Goal: Ask a question

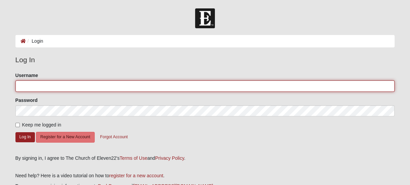
type input "ECaseyP"
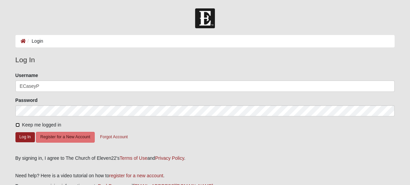
click at [17, 124] on input "Keep me logged in" at bounding box center [17, 125] width 4 height 4
checkbox input "true"
click at [21, 136] on button "Log In" at bounding box center [24, 137] width 19 height 10
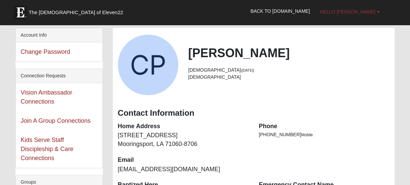
click at [363, 9] on span "Hello [PERSON_NAME]" at bounding box center [347, 11] width 55 height 5
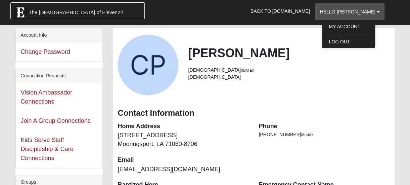
click at [70, 9] on span "The Church of Eleven22" at bounding box center [76, 12] width 94 height 7
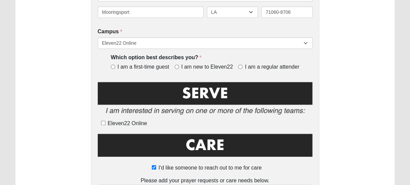
scroll to position [269, 0]
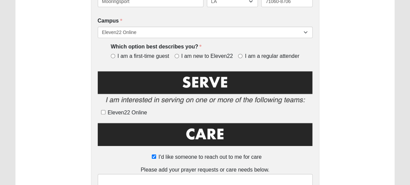
click at [216, 59] on span "I am new to Eleven22" at bounding box center [207, 56] width 52 height 8
click at [179, 58] on input "I am new to Eleven22" at bounding box center [177, 56] width 4 height 4
radio input "true"
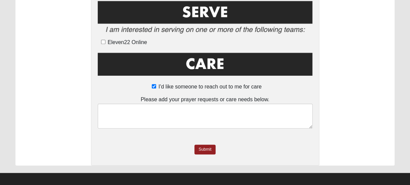
scroll to position [344, 0]
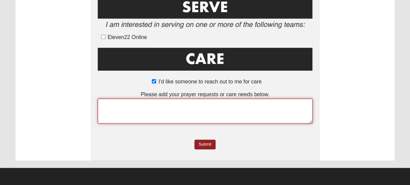
click at [152, 105] on textarea at bounding box center [205, 110] width 215 height 25
type textarea "I am unsure about an answer I have been looking for."
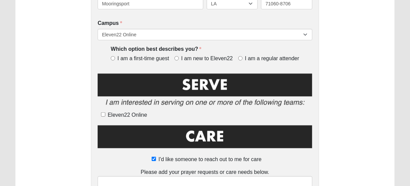
scroll to position [269, 0]
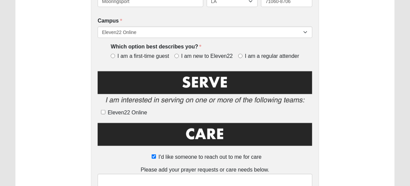
click at [188, 56] on span "I am new to Eleven22" at bounding box center [207, 56] width 52 height 8
click at [179, 56] on input "I am new to Eleven22" at bounding box center [177, 56] width 4 height 4
radio input "true"
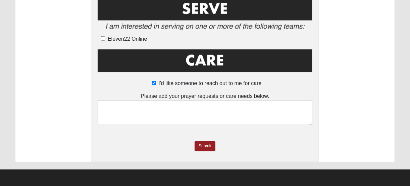
scroll to position [343, 0]
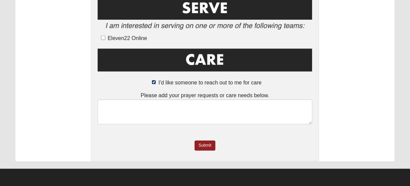
click at [154, 82] on input "I'd like someone to reach out to me for care" at bounding box center [154, 82] width 4 height 4
checkbox input "false"
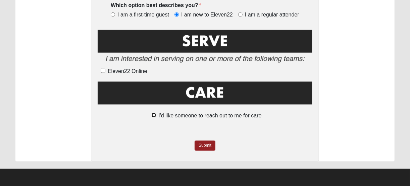
click at [155, 115] on input "I'd like someone to reach out to me for care" at bounding box center [154, 115] width 4 height 4
checkbox input "true"
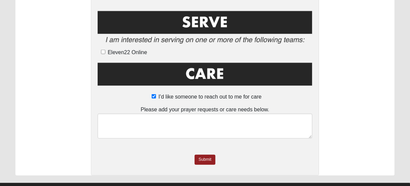
scroll to position [343, 0]
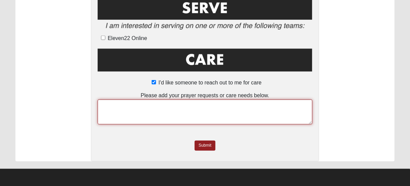
click at [164, 105] on textarea at bounding box center [205, 111] width 215 height 25
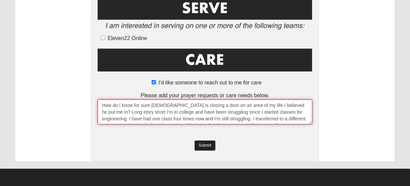
type textarea "How do I know for sure God is closing a door on an area of my life I believed h…"
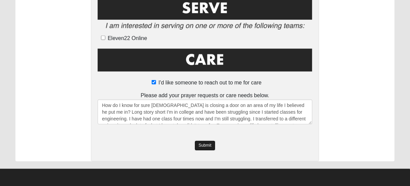
click at [205, 145] on link "Submit" at bounding box center [205, 145] width 21 height 10
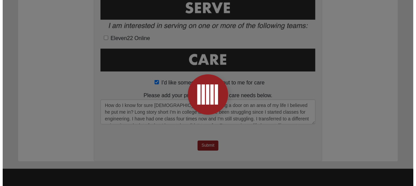
scroll to position [0, 0]
